Goal: Navigation & Orientation: Find specific page/section

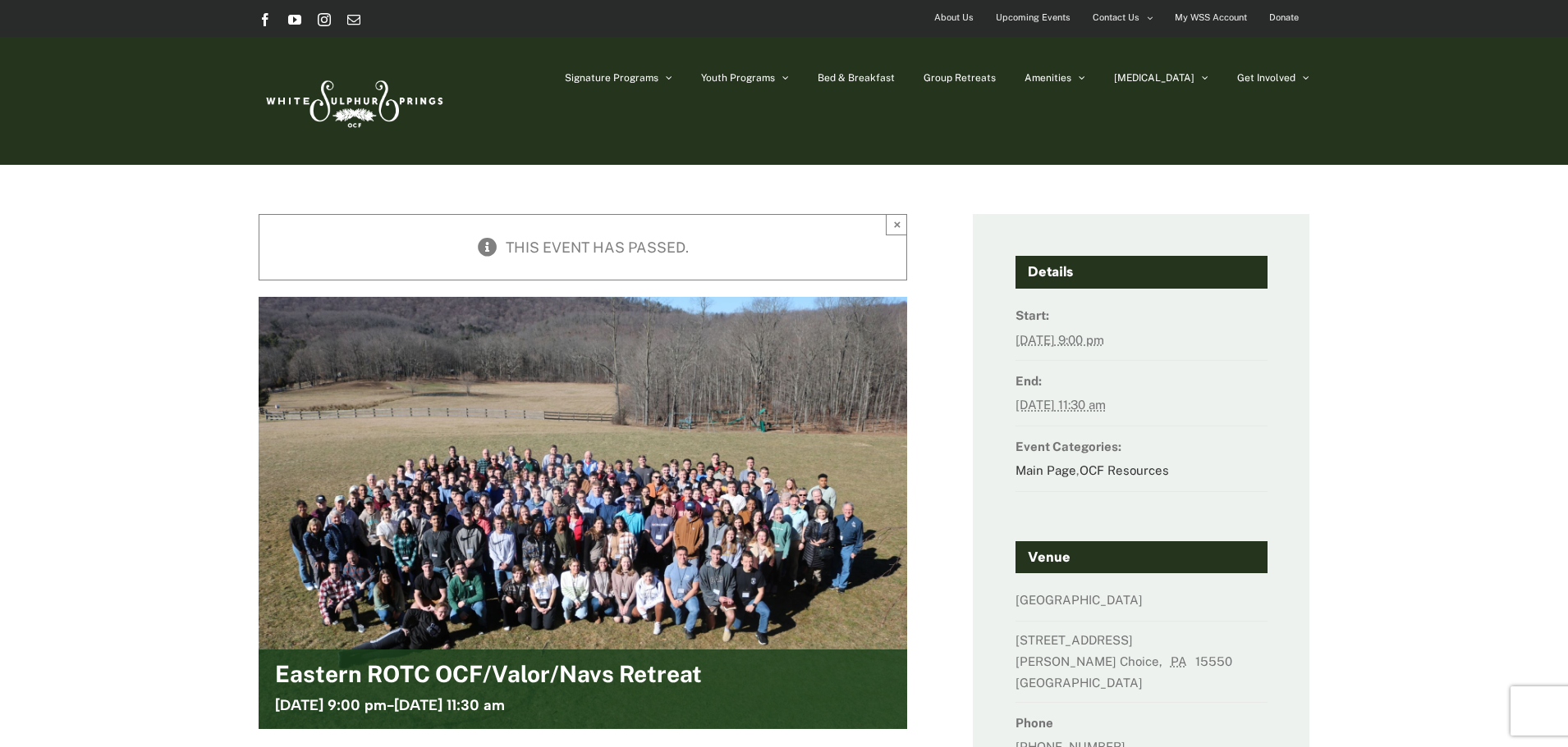
click at [343, 106] on img at bounding box center [353, 101] width 189 height 77
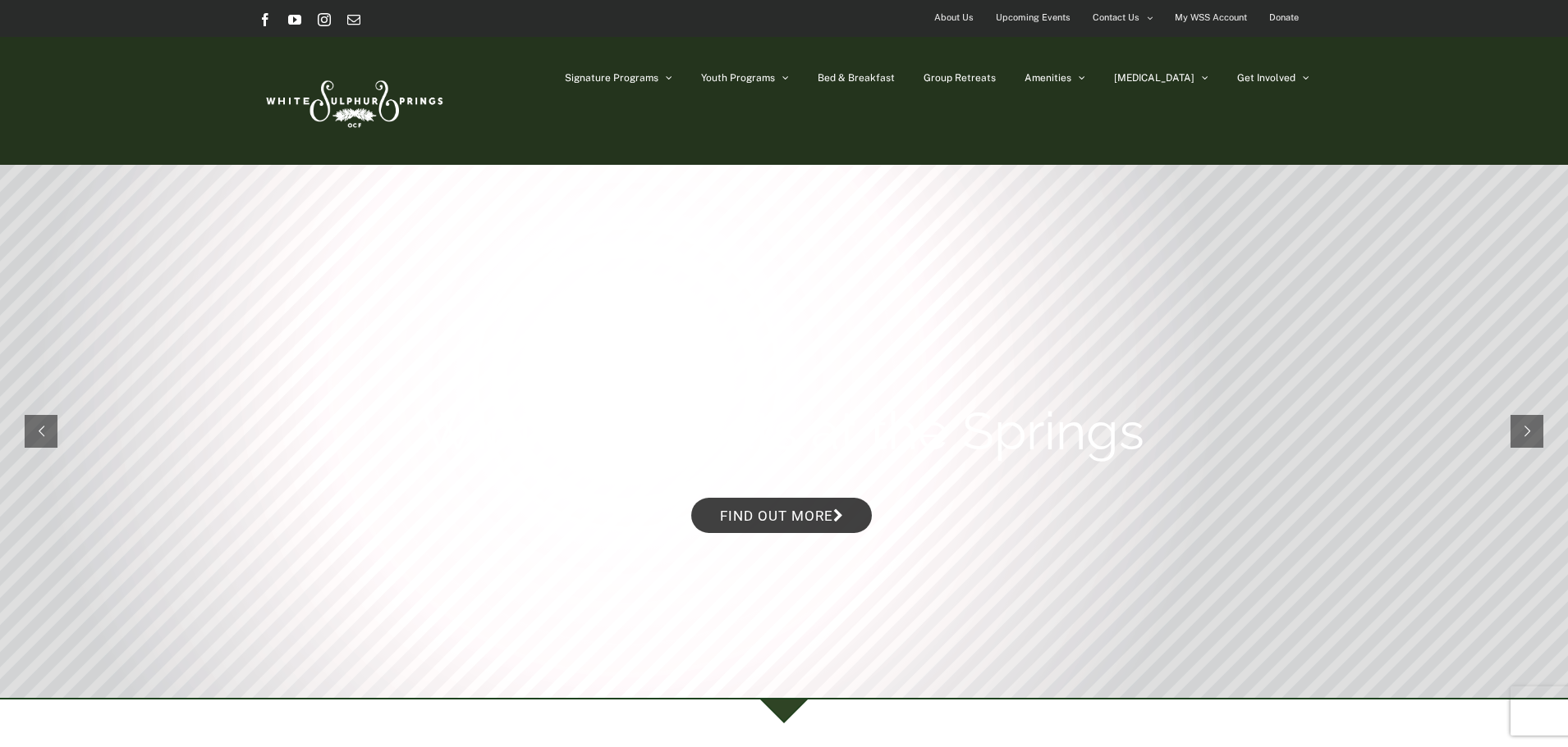
click at [1039, 17] on span "Upcoming Events" at bounding box center [1032, 18] width 75 height 24
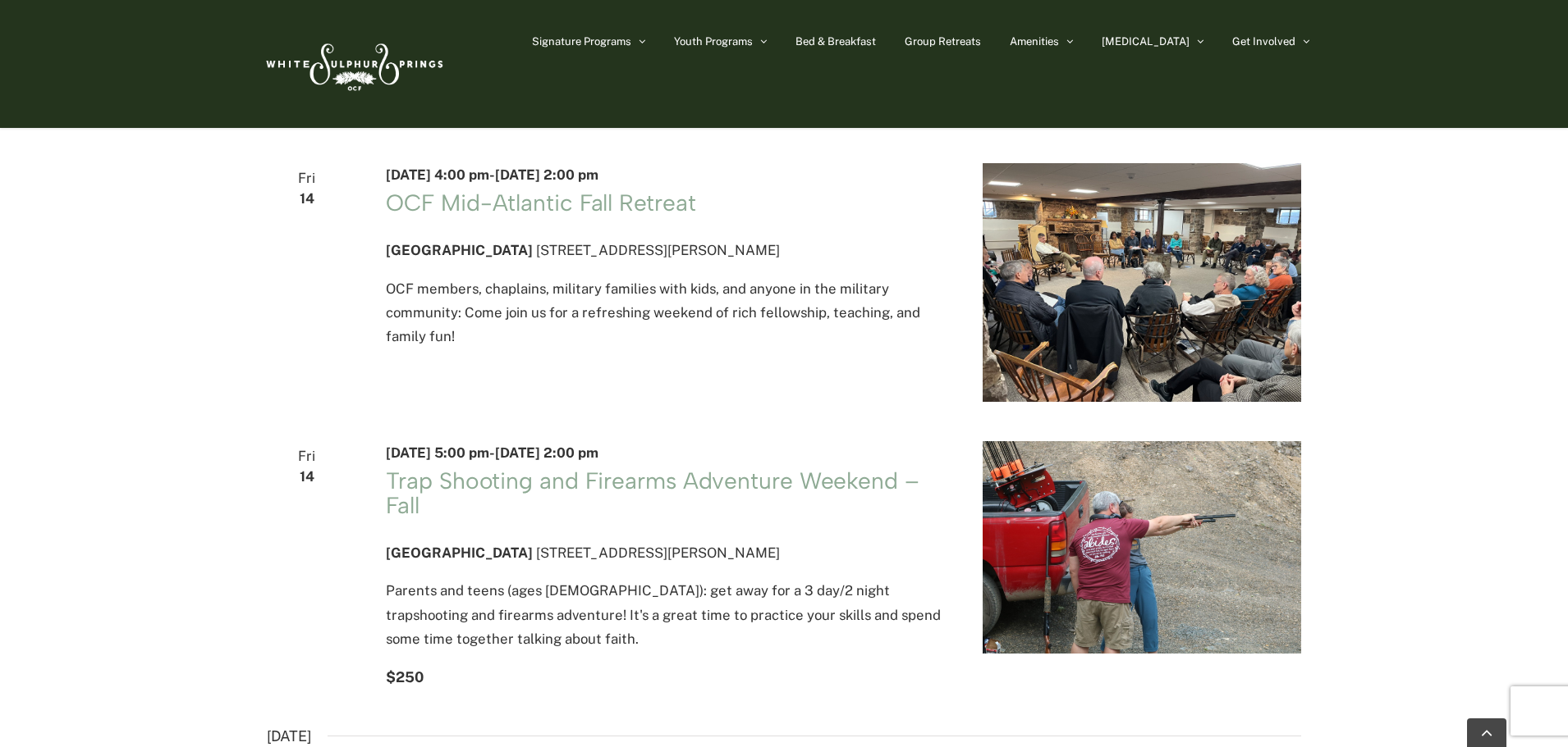
scroll to position [2615, 0]
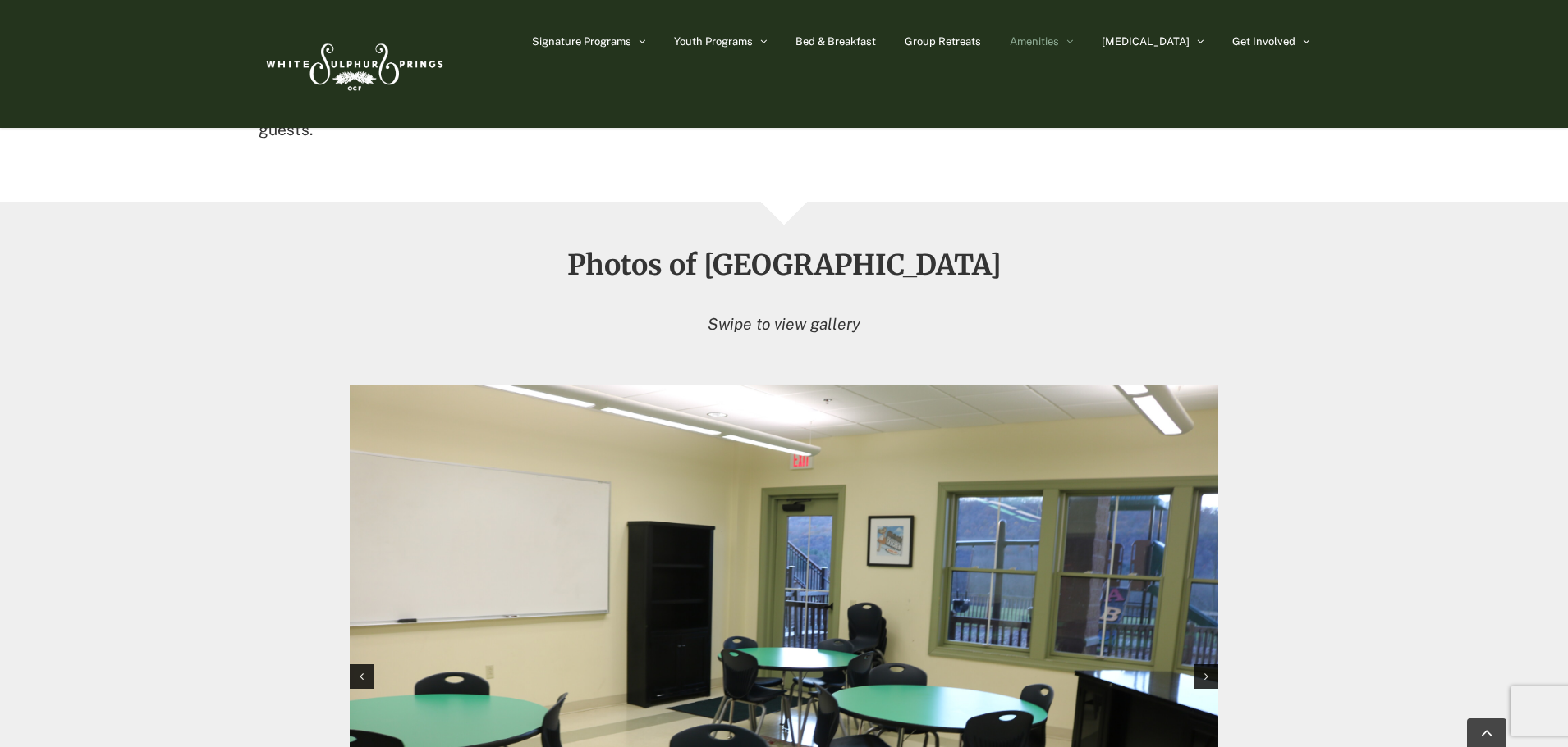
scroll to position [1328, 0]
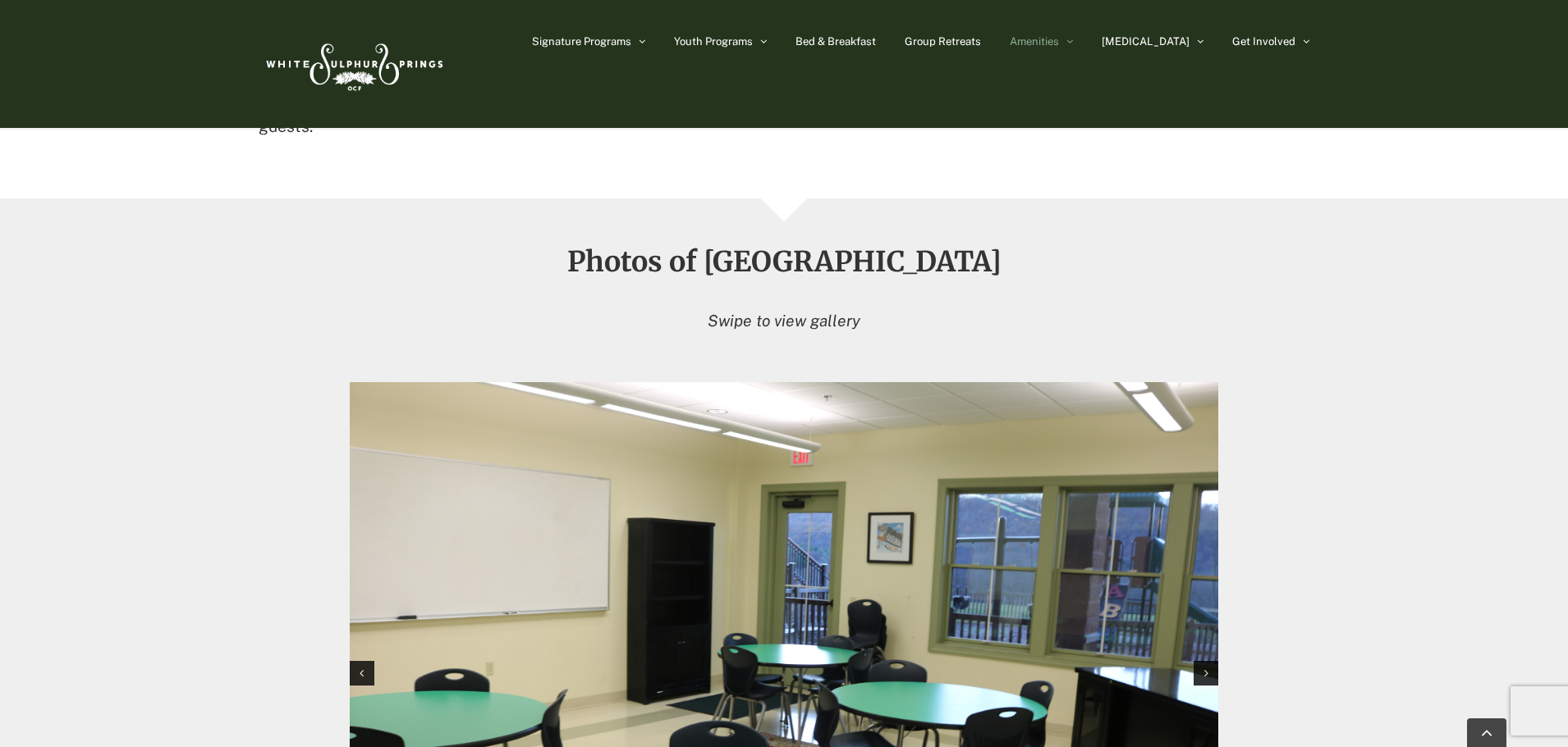
click at [733, 312] on em "Swipe to view gallery" at bounding box center [784, 320] width 153 height 18
click at [773, 247] on h2 "Photos of Heritage House" at bounding box center [784, 261] width 1051 height 29
drag, startPoint x: 745, startPoint y: 242, endPoint x: 1200, endPoint y: 256, distance: 455.2
click at [1219, 255] on div "Photos of Heritage House Swipe to view gallery" at bounding box center [784, 299] width 1051 height 104
click at [737, 258] on div "Photos of Heritage House Swipe to view gallery" at bounding box center [784, 299] width 1051 height 104
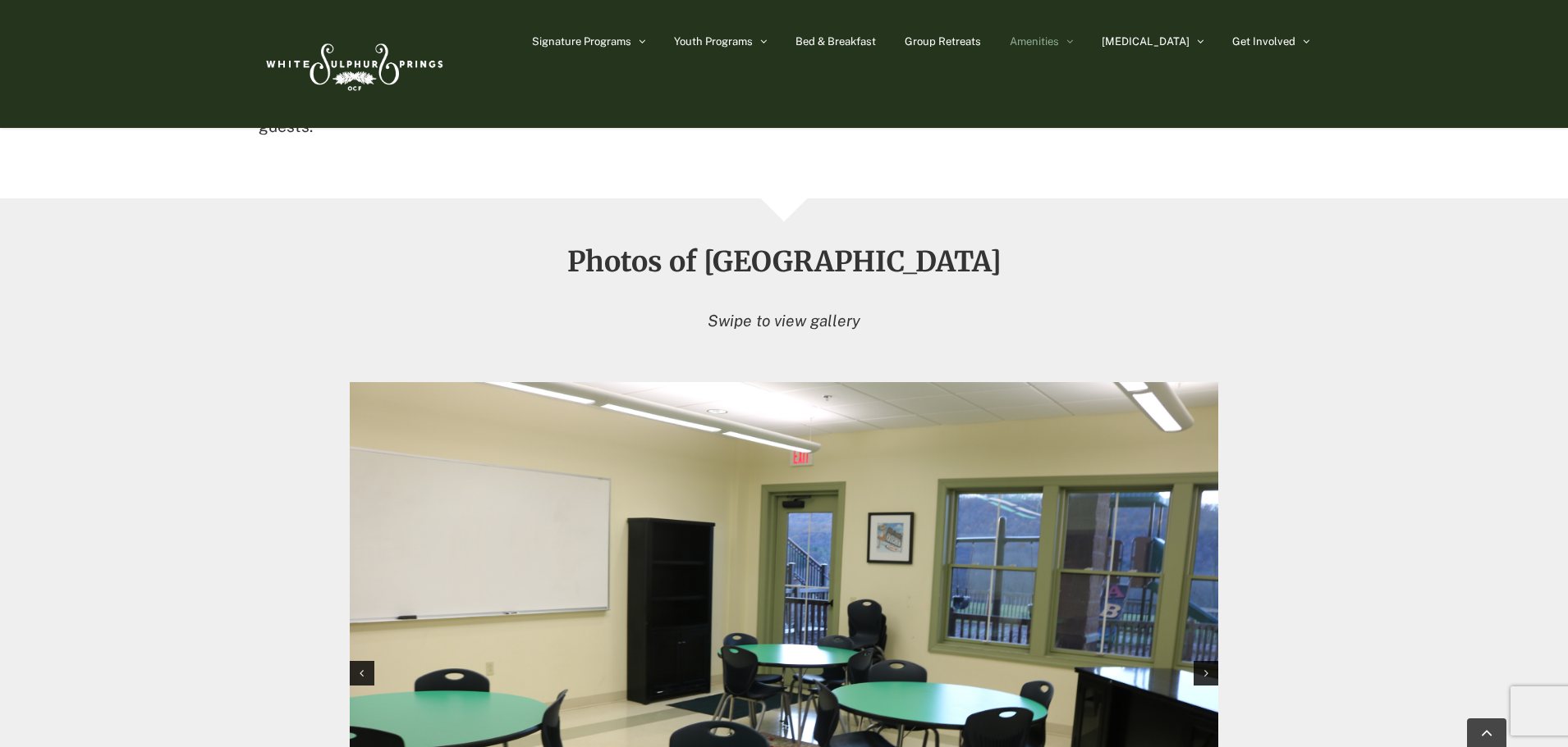
click at [758, 267] on div "Photos of Heritage House Swipe to view gallery" at bounding box center [784, 299] width 1051 height 104
click at [772, 411] on img "1 / 12" at bounding box center [784, 671] width 868 height 578
drag, startPoint x: 710, startPoint y: 239, endPoint x: 930, endPoint y: 249, distance: 220.2
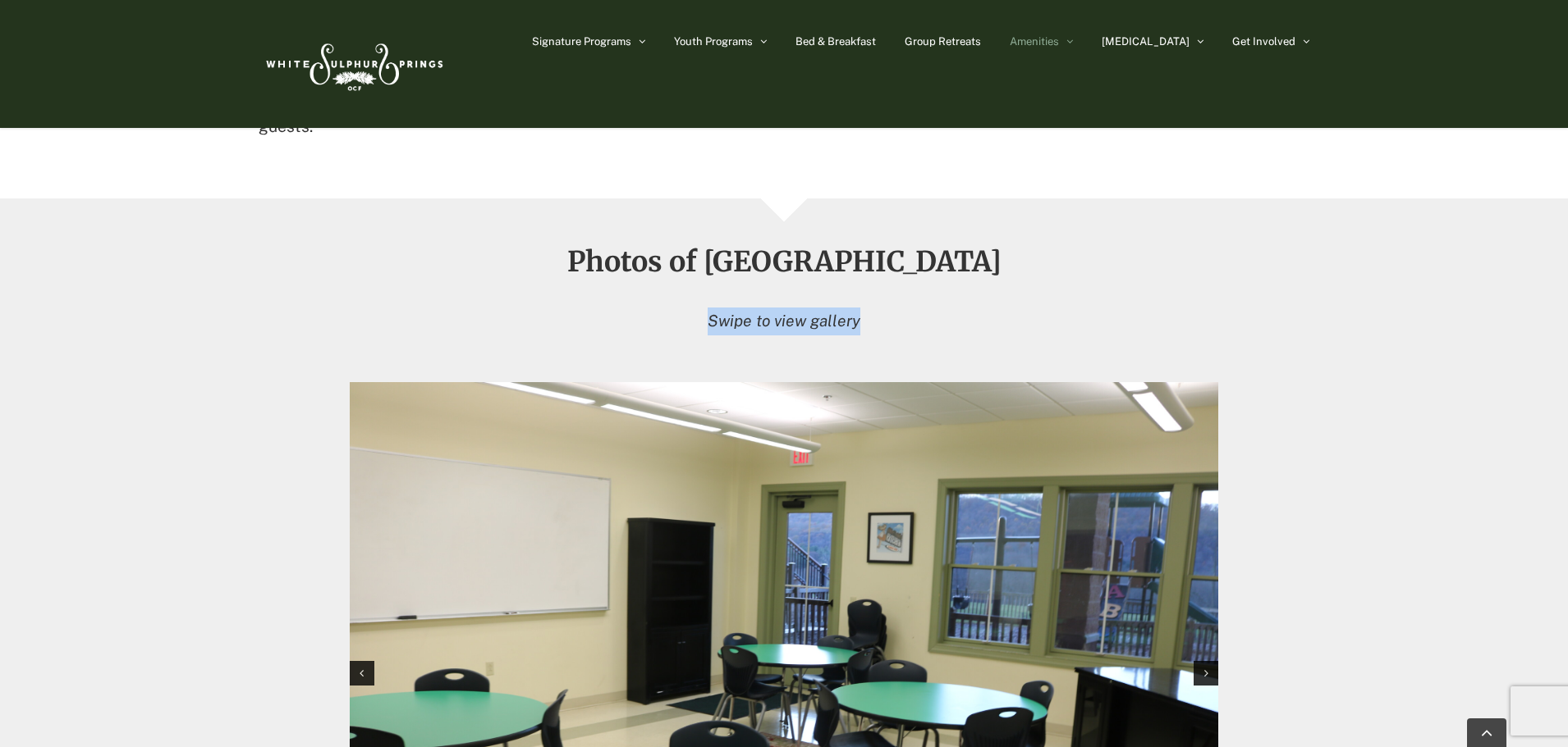
click at [930, 308] on p "Swipe to view gallery" at bounding box center [784, 321] width 1051 height 28
drag, startPoint x: 810, startPoint y: 236, endPoint x: 689, endPoint y: 242, distance: 121.1
click at [689, 308] on p "Swipe to view gallery" at bounding box center [784, 321] width 1051 height 28
click at [689, 308] on p "Swipe to view gallery" at bounding box center [784, 321] width 1051 height 28
drag, startPoint x: 886, startPoint y: 245, endPoint x: 261, endPoint y: 234, distance: 625.1
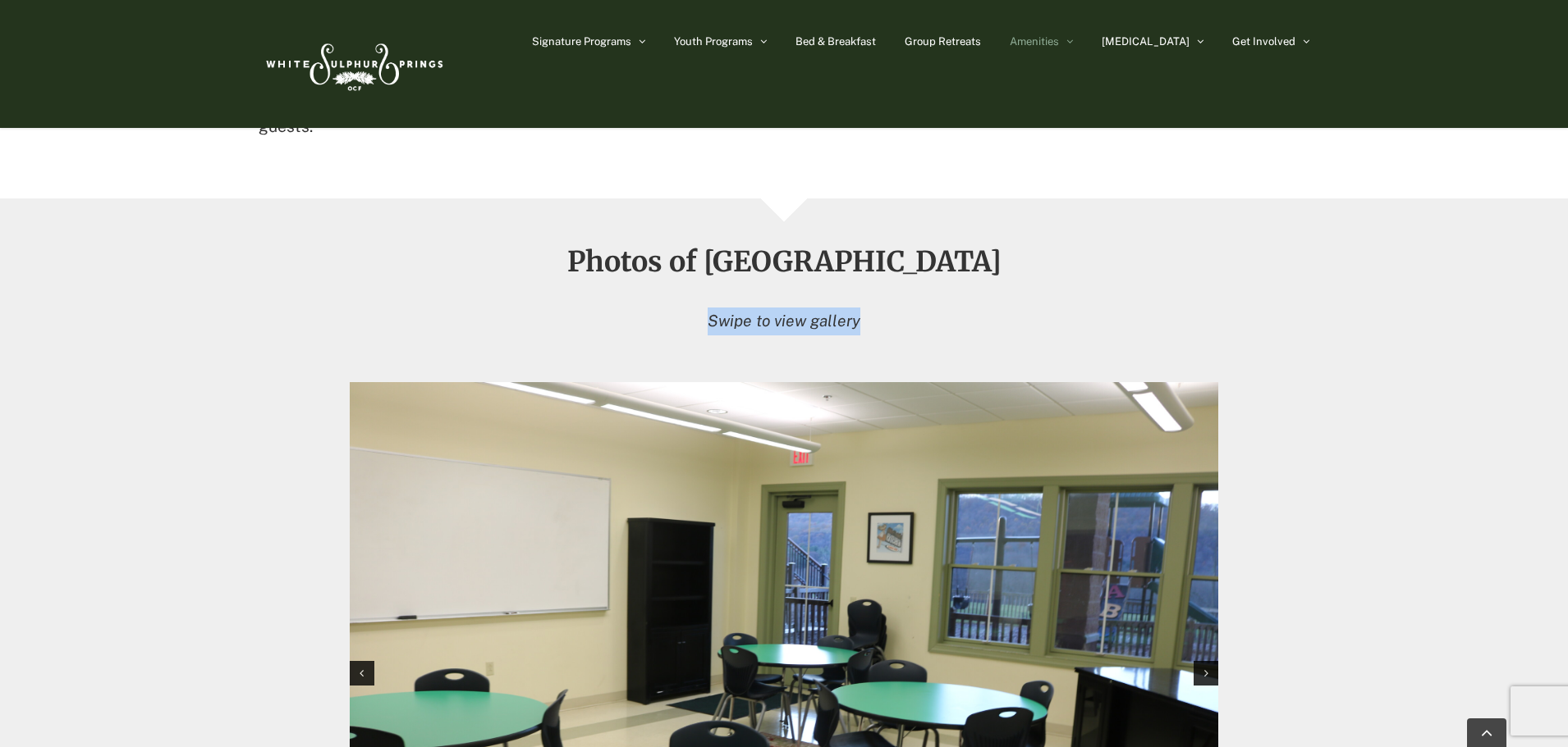
click at [261, 308] on p "Swipe to view gallery" at bounding box center [784, 321] width 1051 height 28
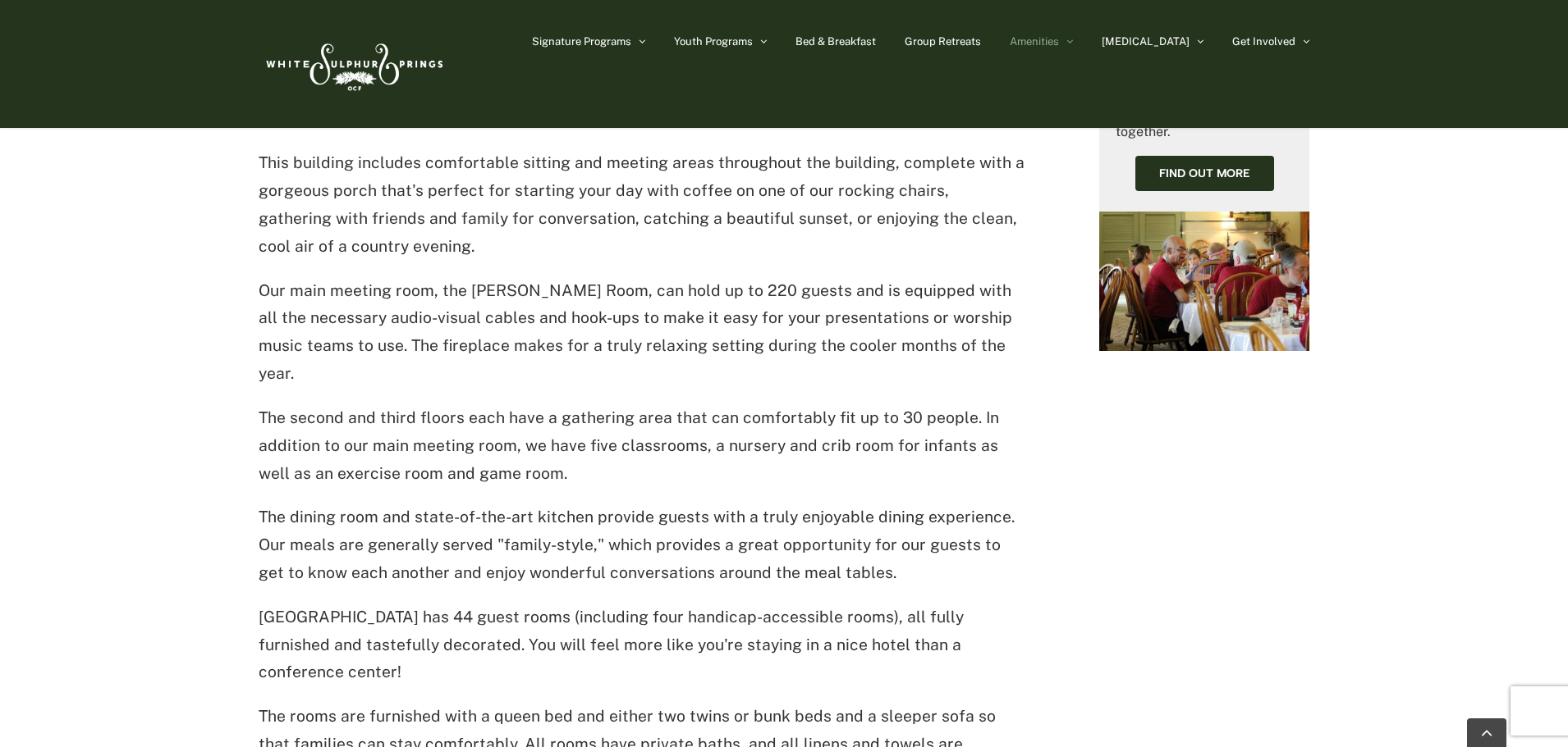
scroll to position [1307, 0]
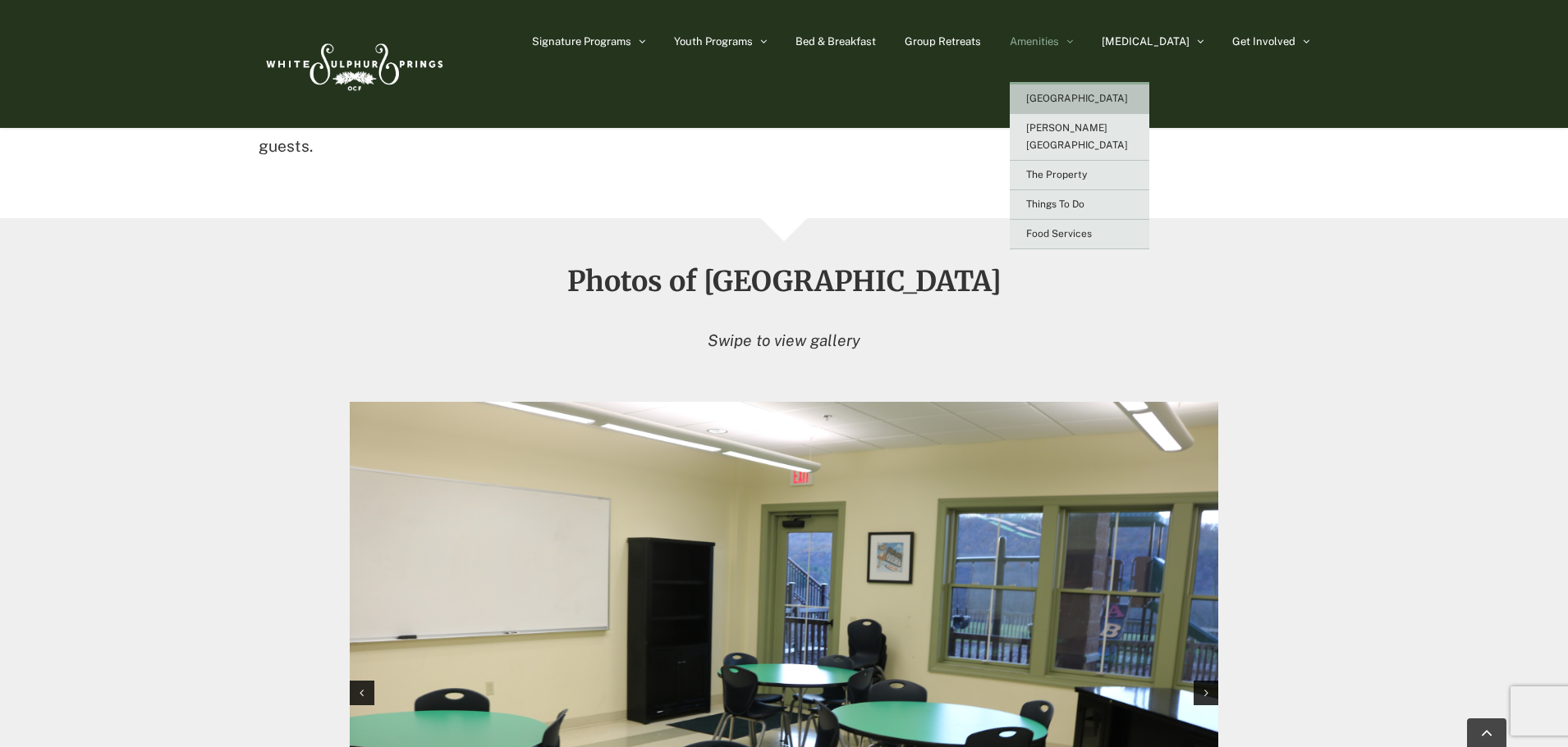
click at [1109, 101] on span "[GEOGRAPHIC_DATA]" at bounding box center [1076, 98] width 102 height 12
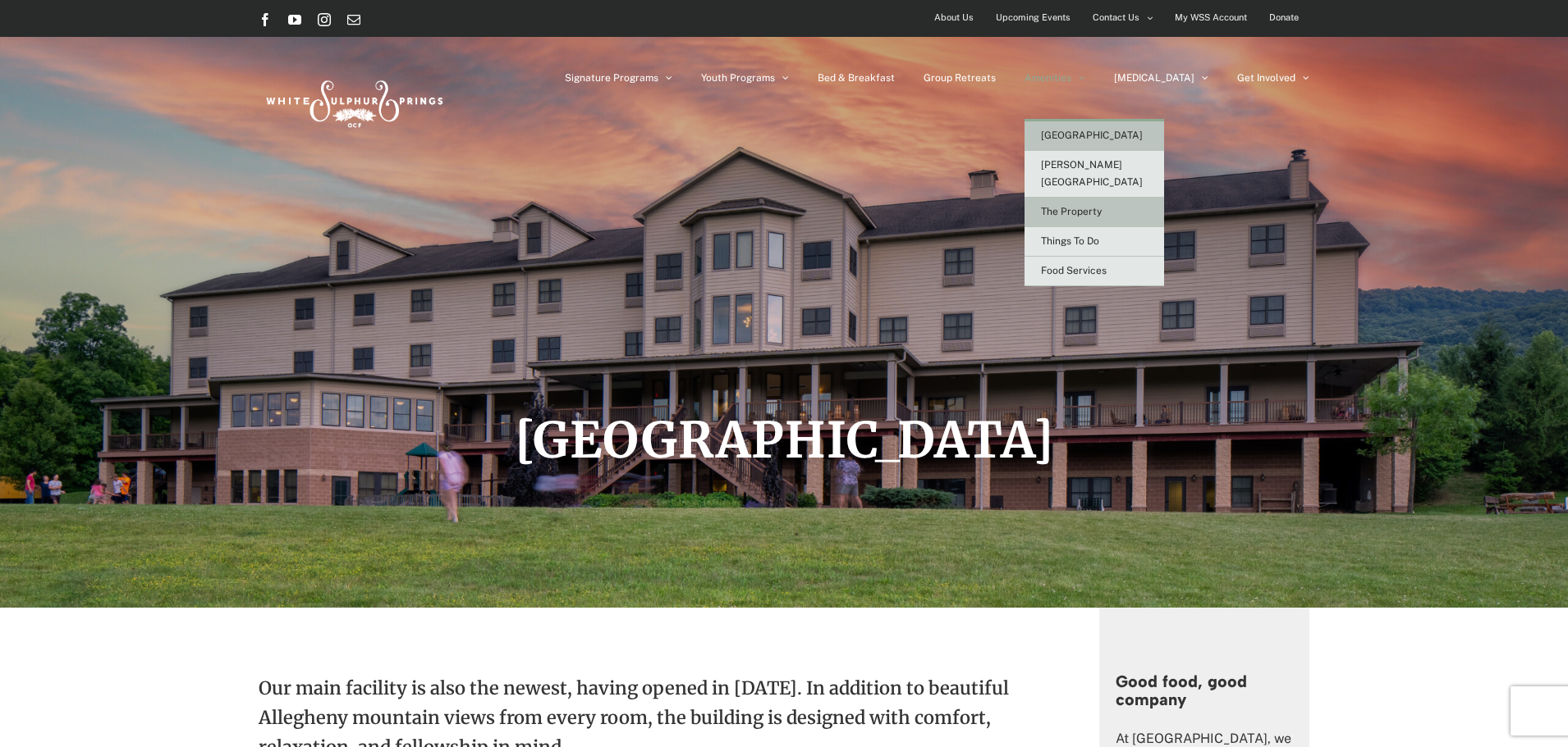
click at [1101, 206] on span "The Property" at bounding box center [1071, 212] width 61 height 12
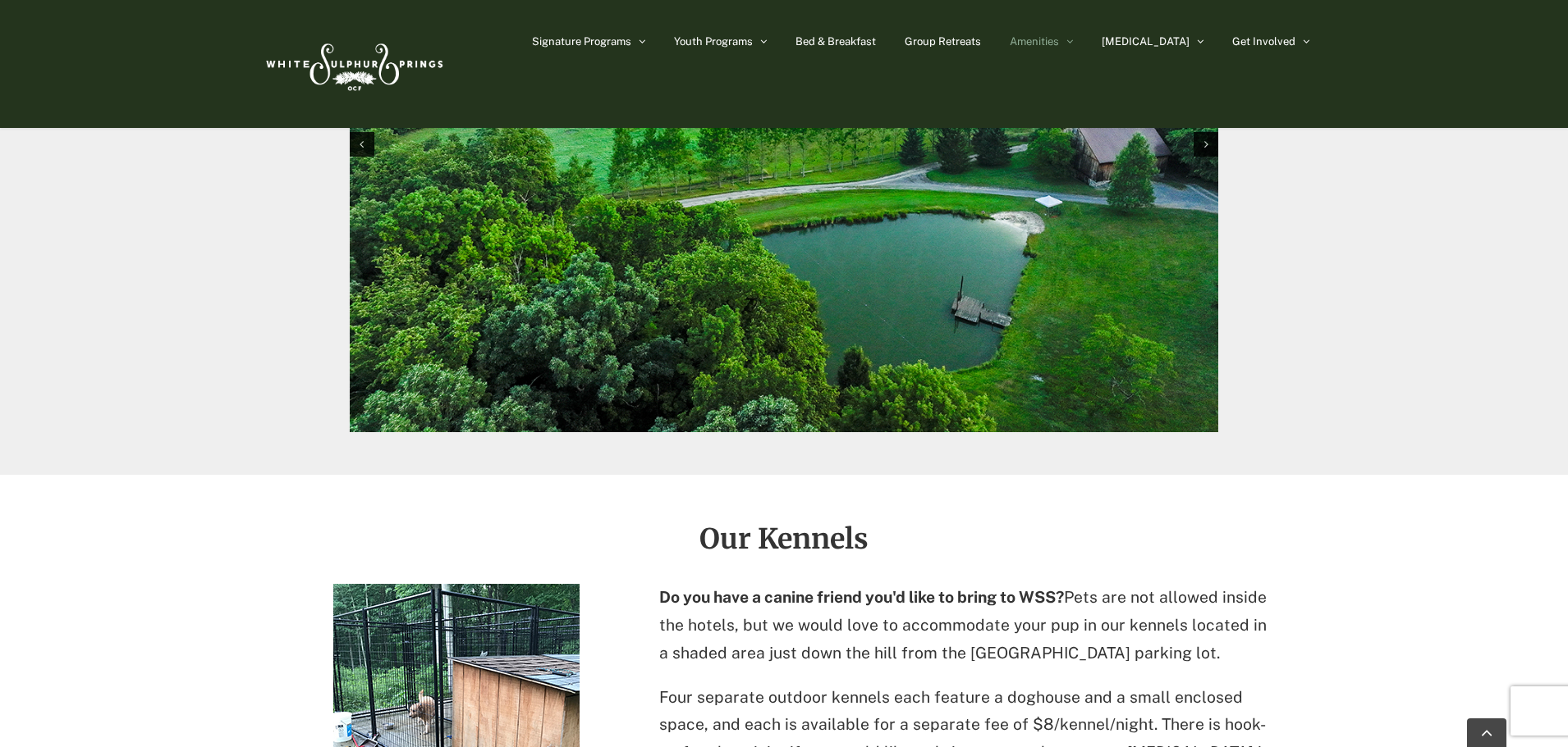
scroll to position [2615, 0]
